Goal: Information Seeking & Learning: Learn about a topic

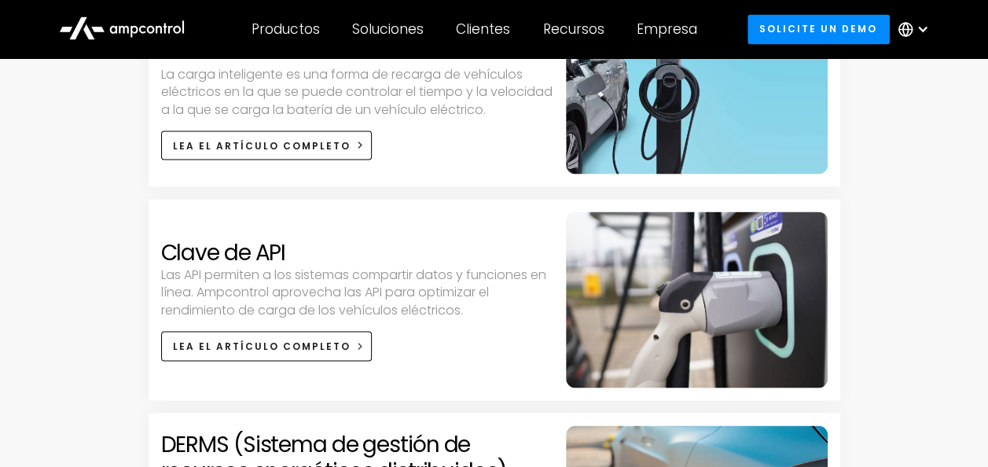
scroll to position [1355, 0]
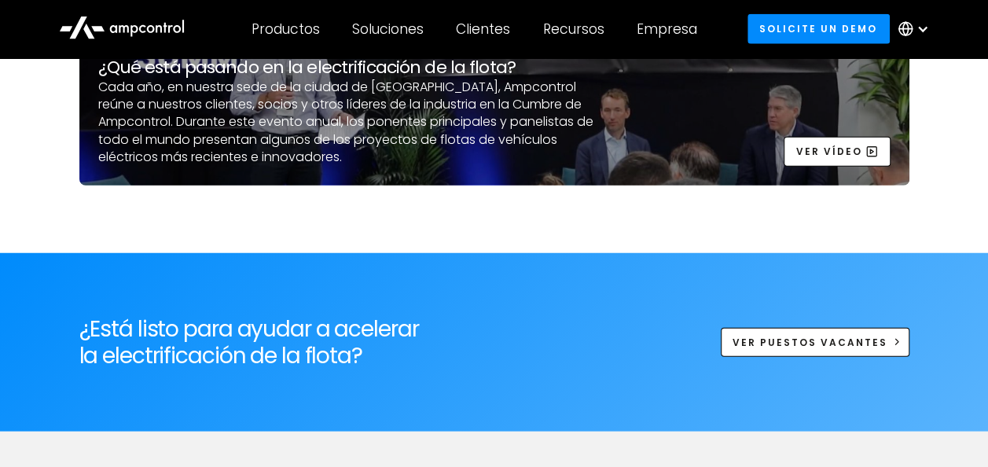
scroll to position [4895, 0]
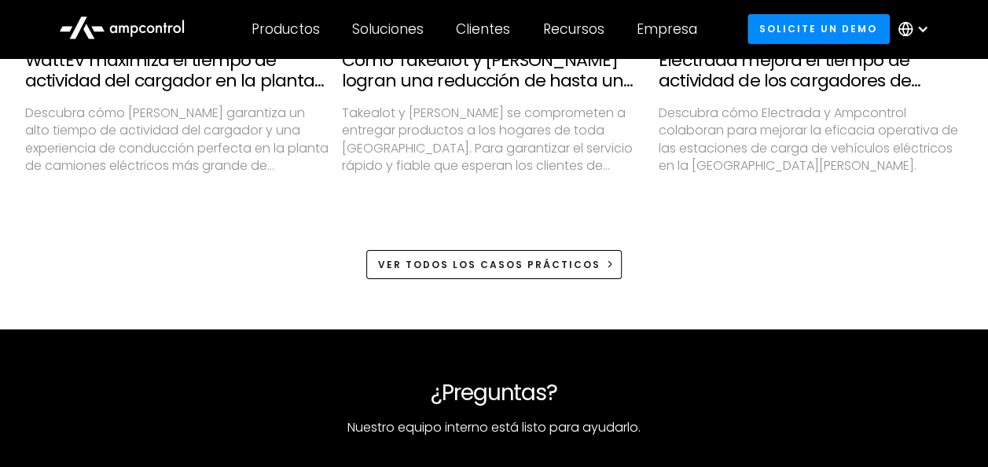
scroll to position [2871, 0]
